Goal: Information Seeking & Learning: Learn about a topic

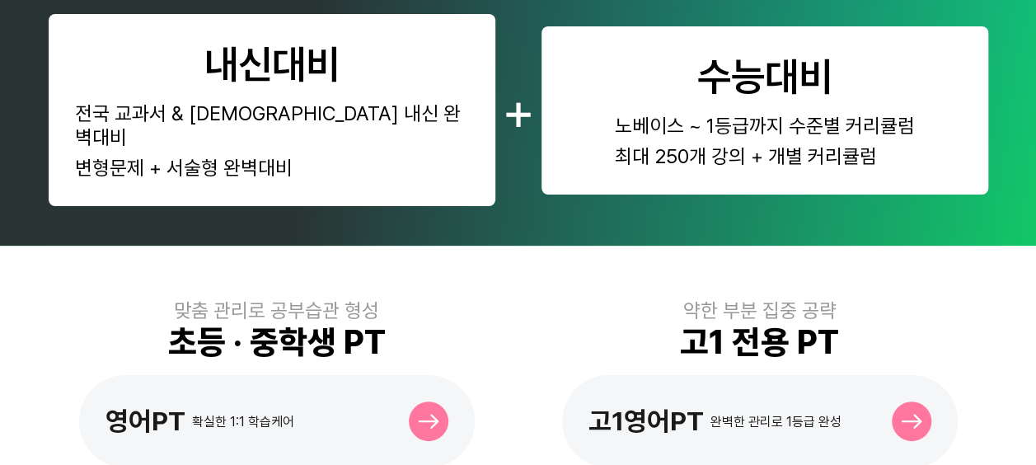
scroll to position [412, 0]
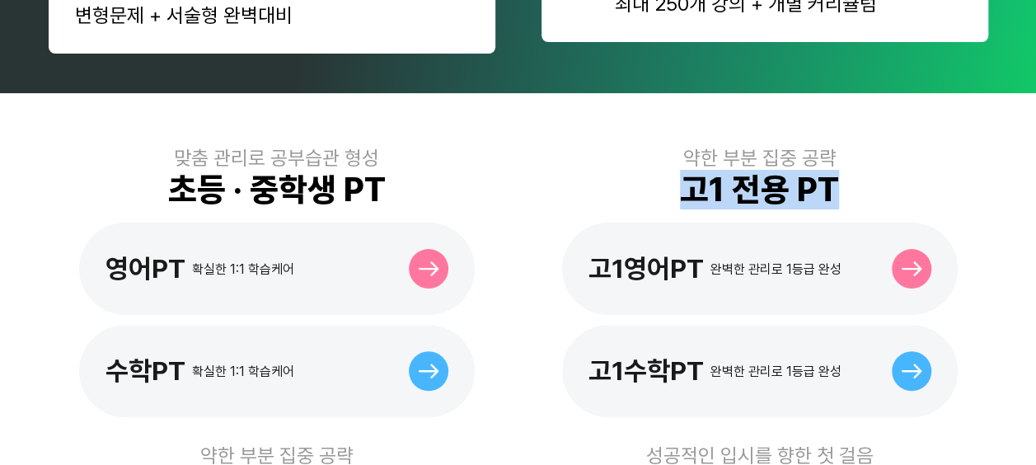
drag, startPoint x: 657, startPoint y: 165, endPoint x: 844, endPoint y: 168, distance: 187.1
click at [844, 168] on div "약한 부분 집중 공략 고1 전용 PT 고1영어PT 완벽한 관리로 1등급 완성 고1수학PT 완벽한 관리로 1등급 완성" at bounding box center [760, 281] width 457 height 271
click at [849, 168] on div "약한 부분 집중 공략 고1 전용 PT 고1영어PT 완벽한 관리로 1등급 완성 고1수학PT 완벽한 관리로 1등급 완성" at bounding box center [760, 281] width 457 height 271
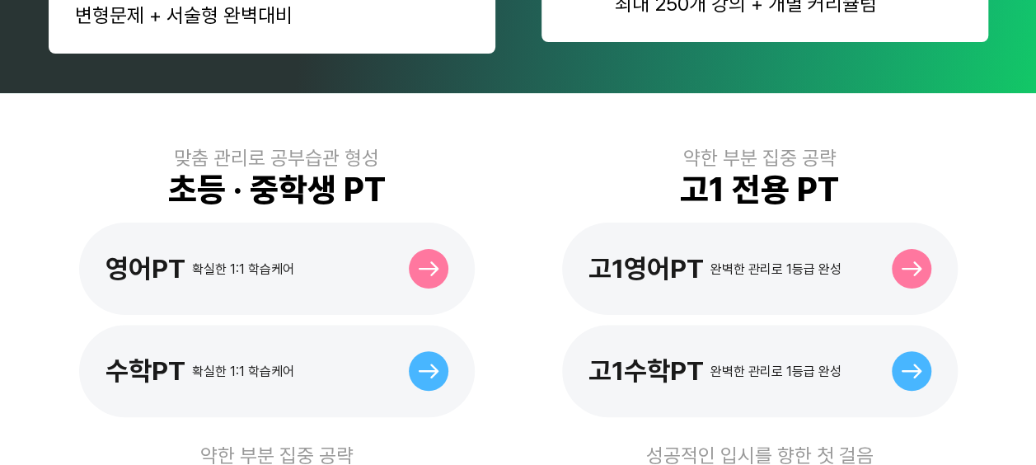
drag, startPoint x: 849, startPoint y: 168, endPoint x: 745, endPoint y: 169, distance: 103.9
click at [849, 168] on div "약한 부분 집중 공략 고1 전용 PT 고1영어PT 완벽한 관리로 1등급 완성 고1수학PT 완벽한 관리로 1등급 완성" at bounding box center [760, 281] width 457 height 271
drag, startPoint x: 692, startPoint y: 171, endPoint x: 795, endPoint y: 180, distance: 102.6
click at [795, 180] on div "고1 전용 PT" at bounding box center [759, 190] width 159 height 40
drag, startPoint x: 795, startPoint y: 180, endPoint x: 804, endPoint y: 180, distance: 9.9
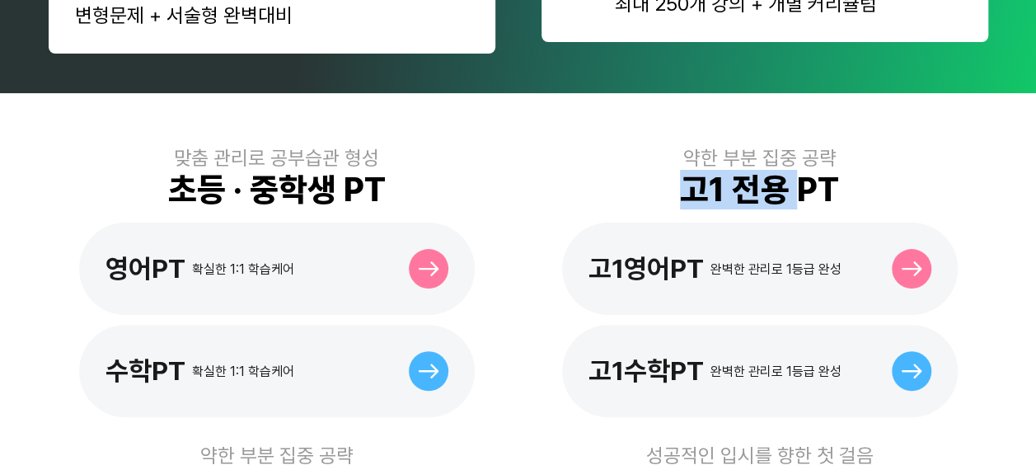
click at [804, 180] on div "고1 전용 PT" at bounding box center [759, 190] width 159 height 40
click at [858, 186] on div "약한 부분 집중 공략 고1 전용 PT 고1영어PT 완벽한 관리로 1등급 완성 고1수학PT 완벽한 관리로 1등급 완성" at bounding box center [760, 281] width 457 height 271
drag, startPoint x: 663, startPoint y: 160, endPoint x: 846, endPoint y: 186, distance: 184.9
click at [846, 186] on div "약한 부분 집중 공략 고1 전용 PT 고1영어PT 완벽한 관리로 1등급 완성 고1수학PT 완벽한 관리로 1등급 완성" at bounding box center [760, 281] width 457 height 271
drag, startPoint x: 846, startPoint y: 186, endPoint x: 869, endPoint y: 182, distance: 23.4
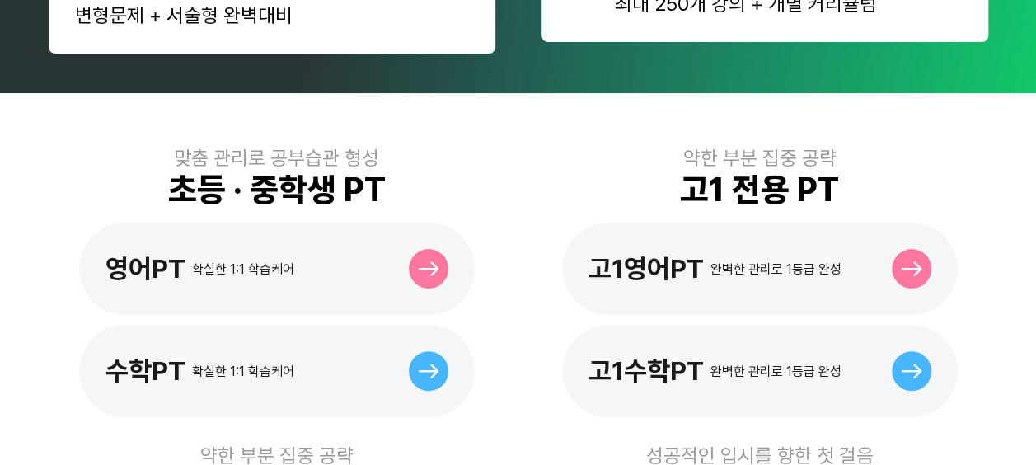
click at [869, 182] on div "약한 부분 집중 공략 고1 전용 PT 고1영어PT 완벽한 관리로 1등급 완성 고1수학PT 완벽한 관리로 1등급 완성" at bounding box center [760, 281] width 457 height 271
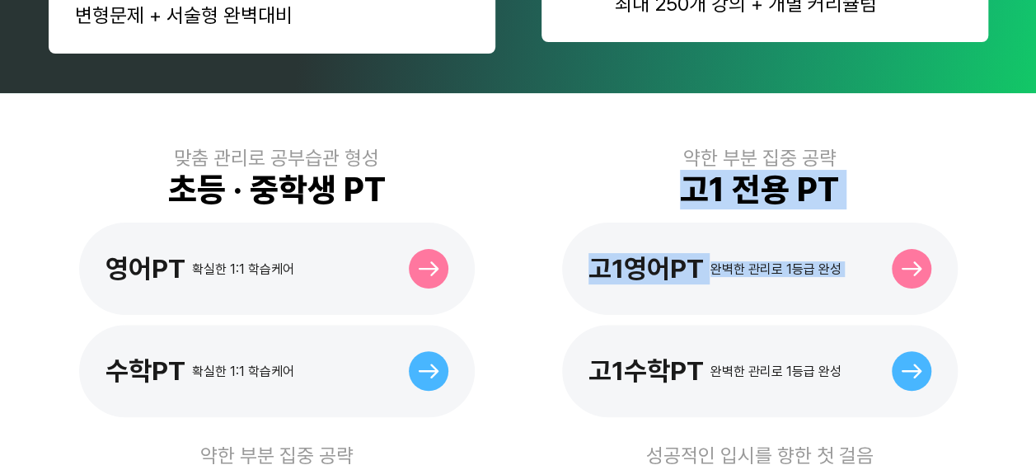
drag, startPoint x: 677, startPoint y: 163, endPoint x: 876, endPoint y: 173, distance: 198.9
click at [876, 173] on div "약한 부분 집중 공략 고1 전용 PT 고1영어PT 완벽한 관리로 1등급 완성 고1수학PT 완벽한 관리로 1등급 완성" at bounding box center [760, 281] width 457 height 271
drag, startPoint x: 876, startPoint y: 173, endPoint x: 823, endPoint y: 175, distance: 53.6
click at [814, 175] on div "고1 전용 PT" at bounding box center [759, 190] width 159 height 40
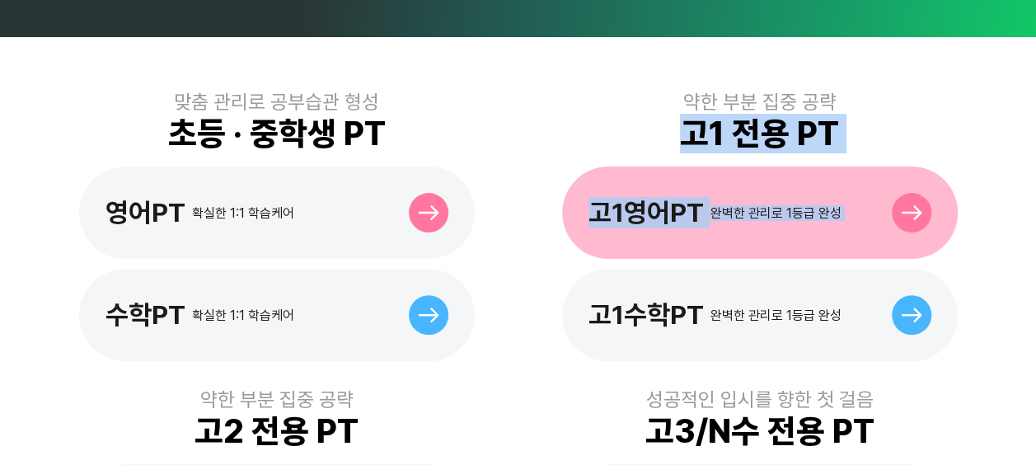
scroll to position [495, 0]
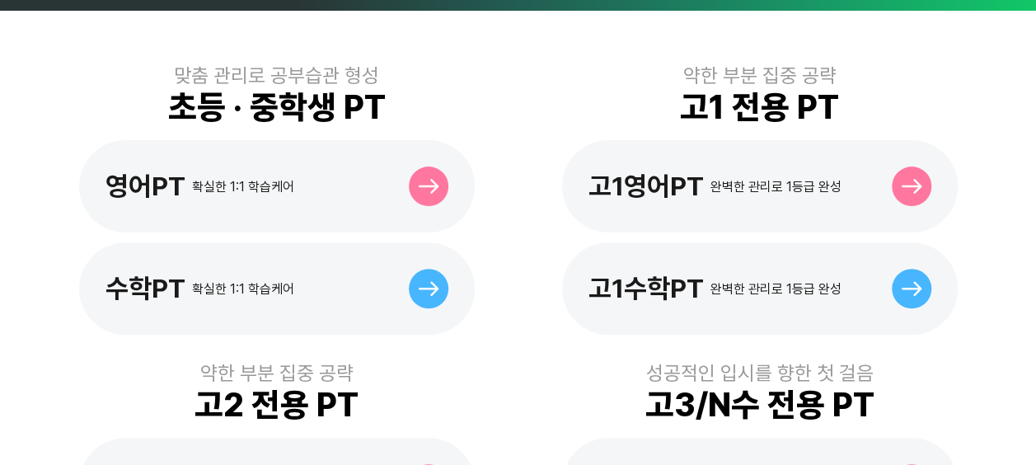
click at [625, 318] on div "맞춤 관리로 공부습관 형성 초등 · 중학생 PT 영어PT 확실한 1:1 학습케어 수학PT 확실한 1:1 학습케어 약한 부분 집중 공략 고1 전…" at bounding box center [519, 445] width 940 height 843
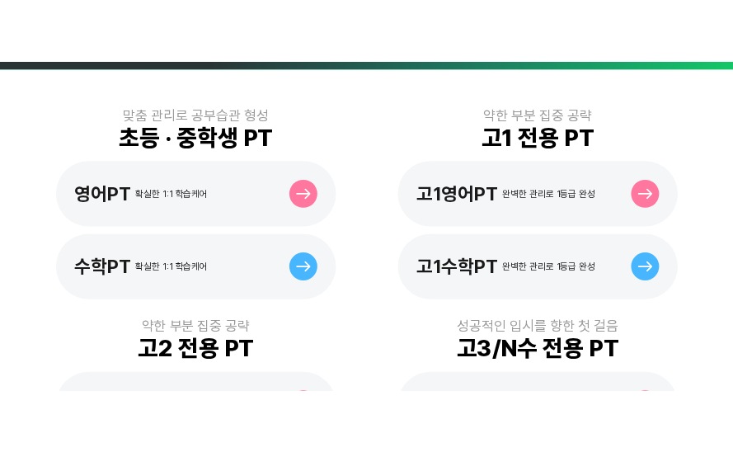
scroll to position [354, 0]
